Goal: Information Seeking & Learning: Understand process/instructions

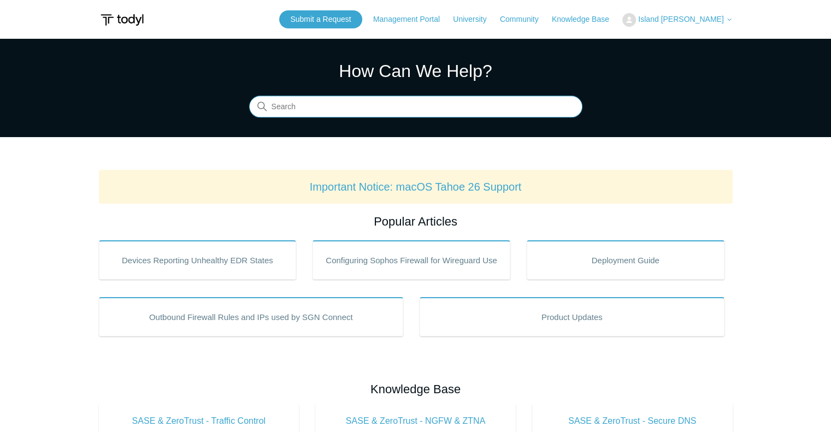
click at [407, 109] on input "Search" at bounding box center [415, 107] width 333 height 22
type input "n"
type input "removal tool"
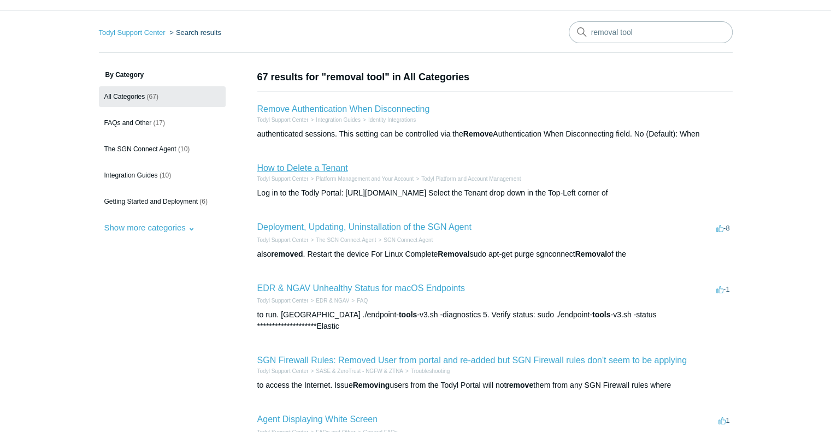
scroll to position [45, 0]
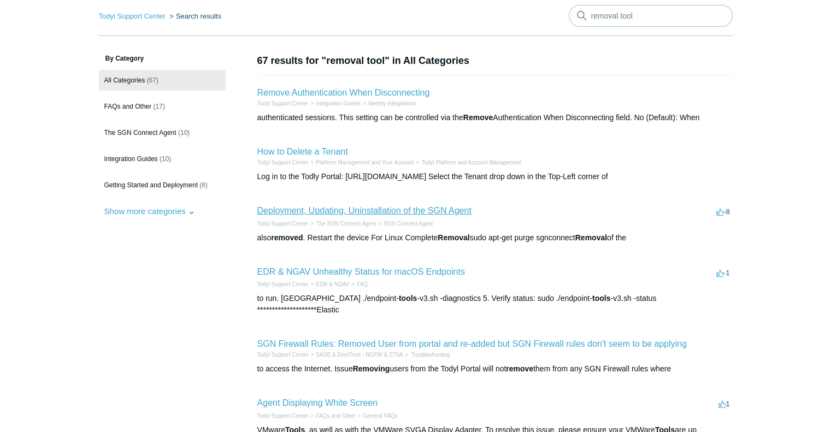
click at [364, 215] on link "Deployment, Updating, Uninstallation of the SGN Agent" at bounding box center [364, 210] width 214 height 9
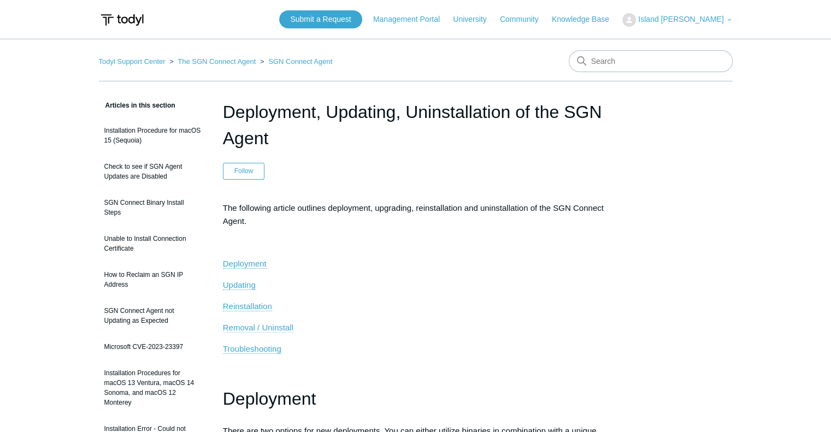
click at [258, 330] on span "Removal / Uninstall" at bounding box center [258, 327] width 70 height 9
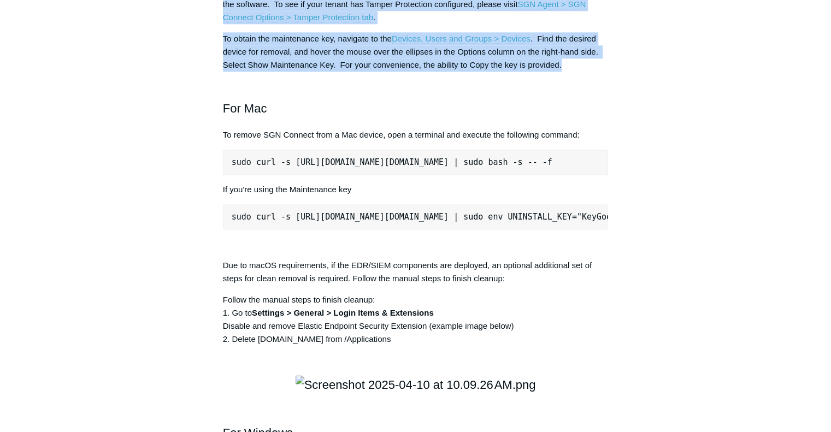
drag, startPoint x: 220, startPoint y: 81, endPoint x: 575, endPoint y: 226, distance: 382.8
click at [575, 226] on article "Deployment, Updating, Uninstallation of the SGN Agent Follow Not yet followed b…" at bounding box center [415, 213] width 418 height 3057
copy div "In some instances, you may need to remove SGN Connect from a device. If so, ple…"
click at [553, 22] on link "SGN Agent > SGN Connect Options > Tamper Protection tab" at bounding box center [404, 10] width 363 height 23
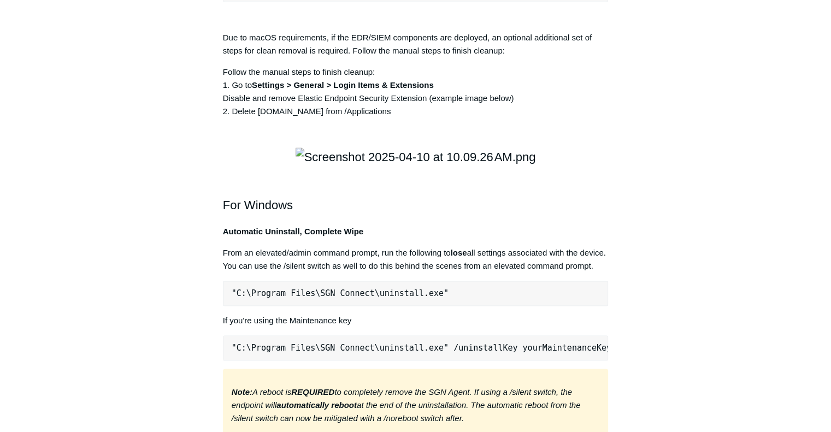
click at [421, 118] on p "Follow the manual steps to finish cleanup: 1. Go to Settings > General > Login …" at bounding box center [416, 92] width 386 height 52
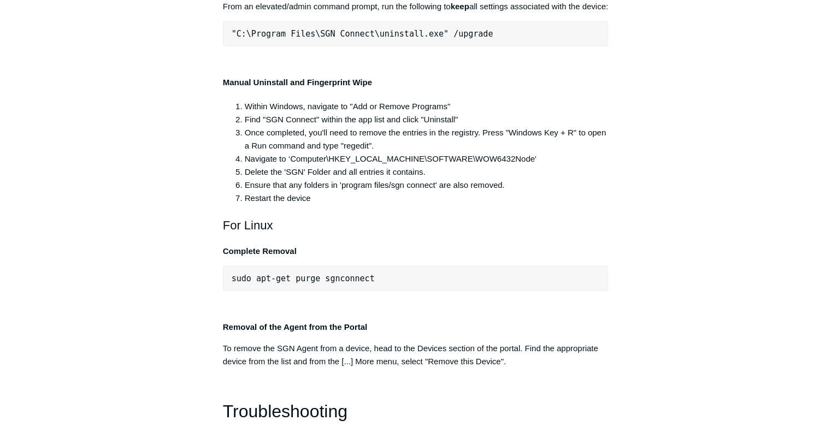
scroll to position [2188, 0]
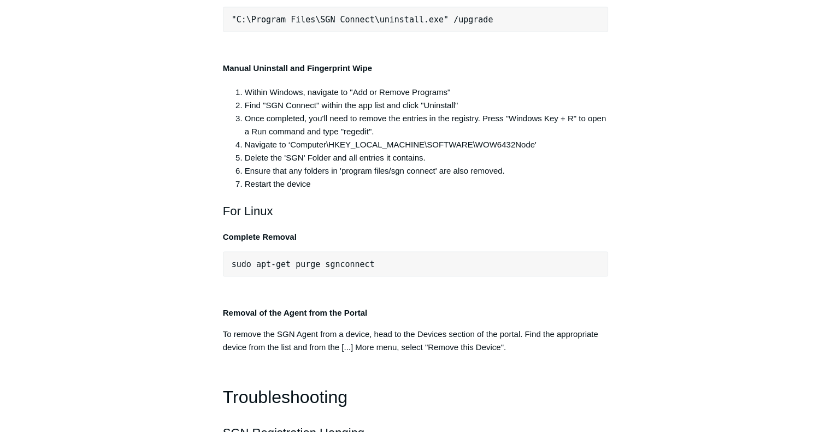
drag, startPoint x: 225, startPoint y: 134, endPoint x: 627, endPoint y: 217, distance: 411.0
drag, startPoint x: 599, startPoint y: 220, endPoint x: 704, endPoint y: 150, distance: 126.0
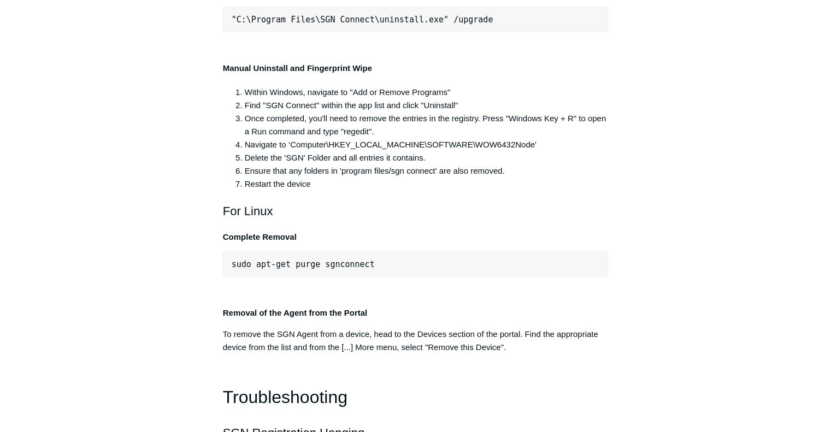
copy div "From an elevated/admin command prompt, run the following to lose all settings a…"
drag, startPoint x: 471, startPoint y: 290, endPoint x: 729, endPoint y: 239, distance: 262.8
copy em "Note: A reboot is REQUIRED to completely remove the SGN Agent. If using a /sile…"
drag, startPoint x: 473, startPoint y: 345, endPoint x: 481, endPoint y: 340, distance: 9.1
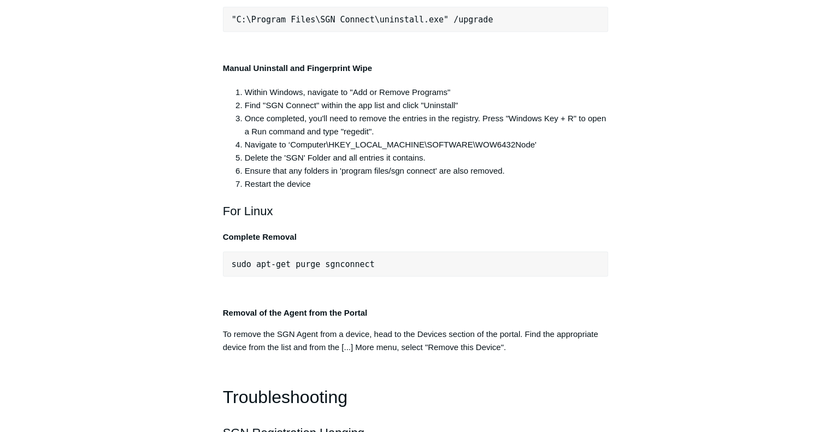
copy p "If you experience any issues with the above, please try the following:"
drag, startPoint x: 302, startPoint y: 328, endPoint x: 335, endPoint y: 330, distance: 33.4
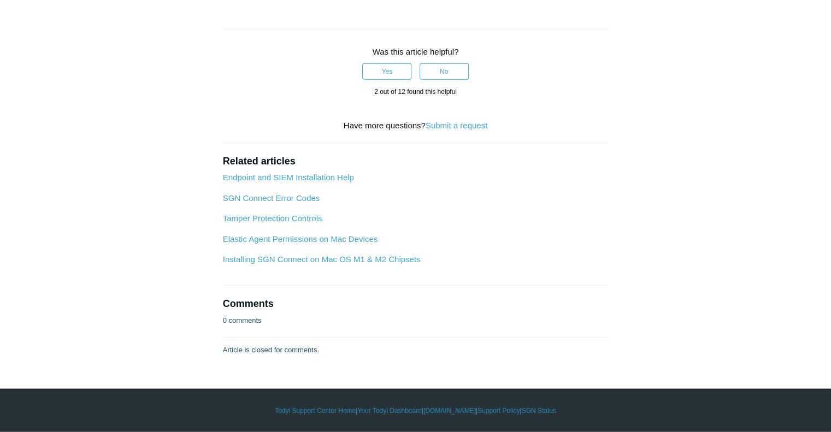
scroll to position [2870, 0]
